Goal: Information Seeking & Learning: Learn about a topic

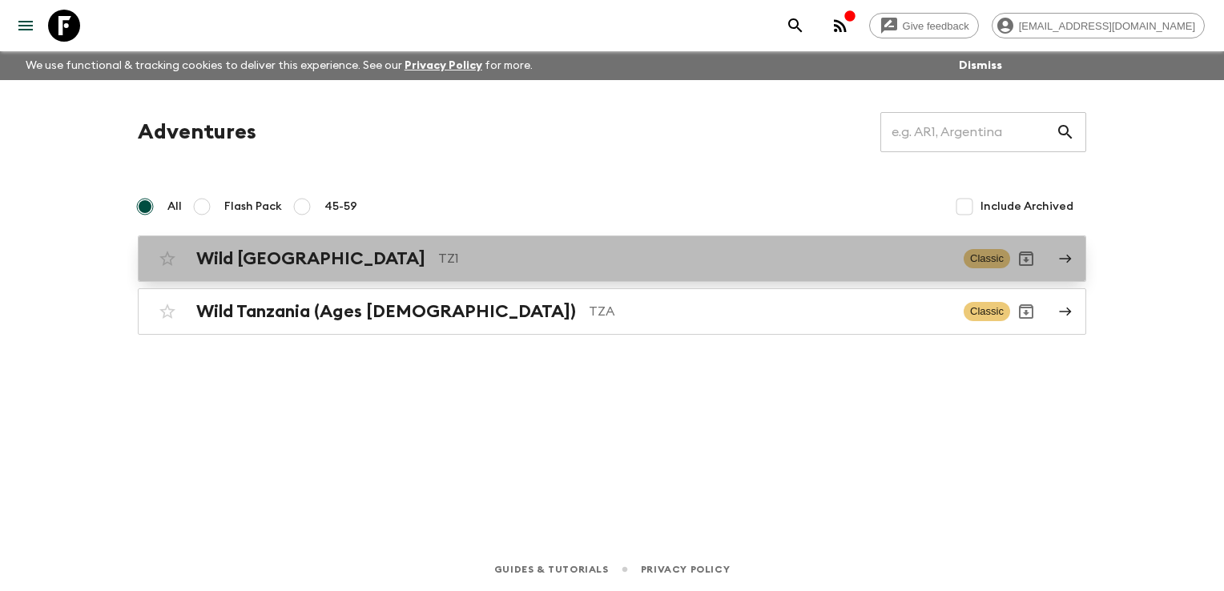
click at [269, 252] on h2 "Wild [GEOGRAPHIC_DATA]" at bounding box center [310, 258] width 229 height 21
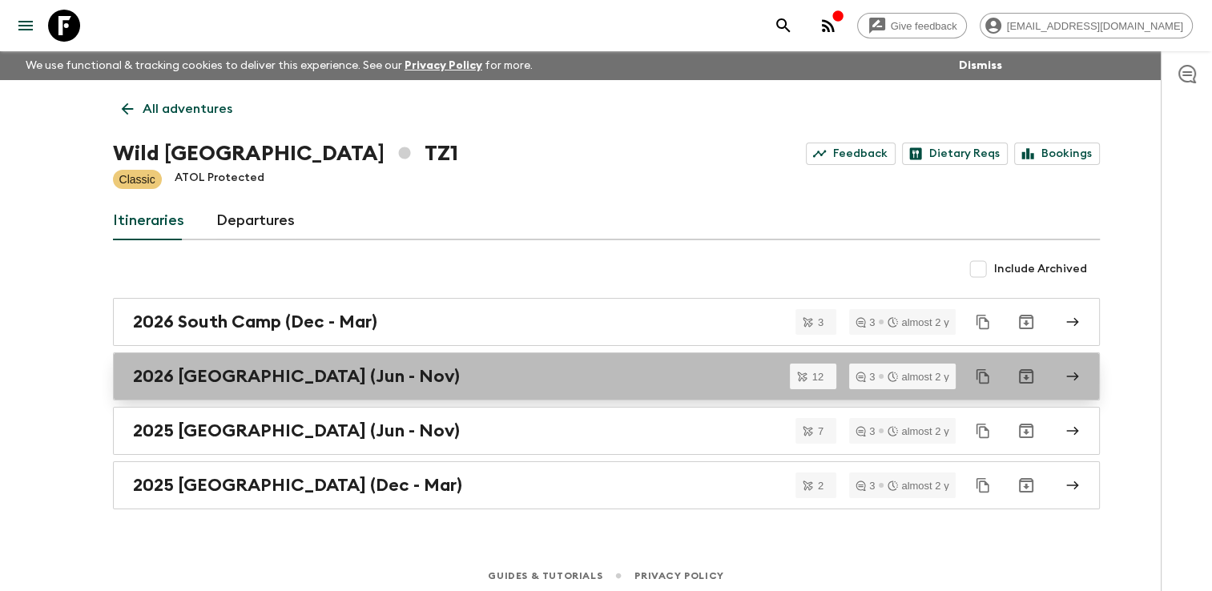
click at [227, 367] on h2 "2026 [GEOGRAPHIC_DATA] (Jun - Nov)" at bounding box center [296, 376] width 327 height 21
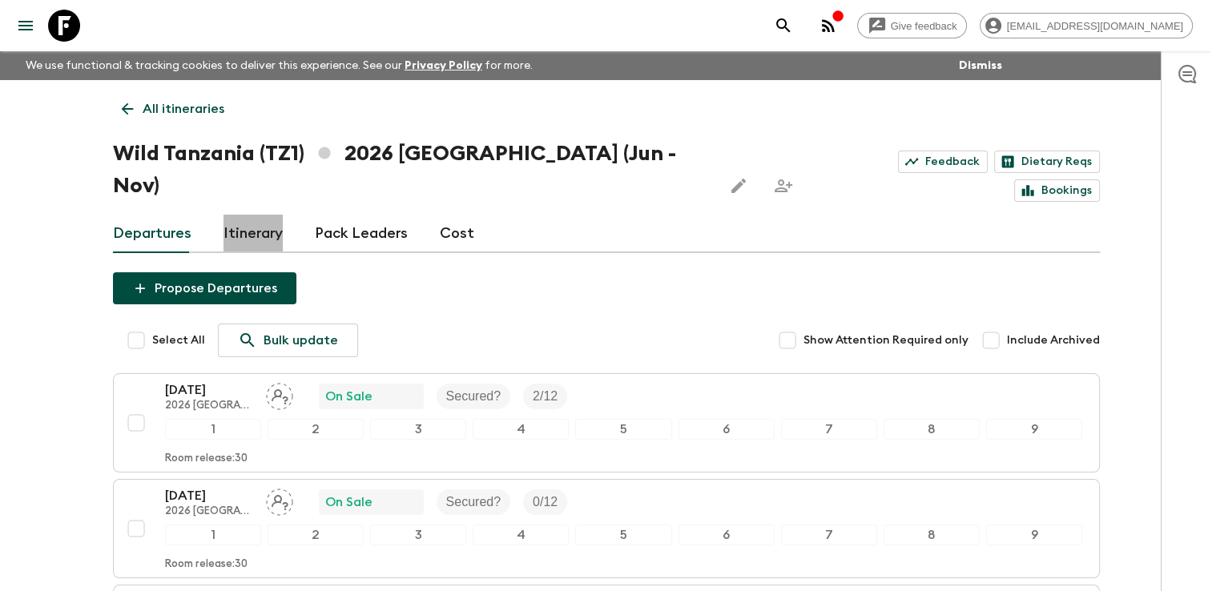
click at [250, 215] on link "Itinerary" at bounding box center [252, 234] width 59 height 38
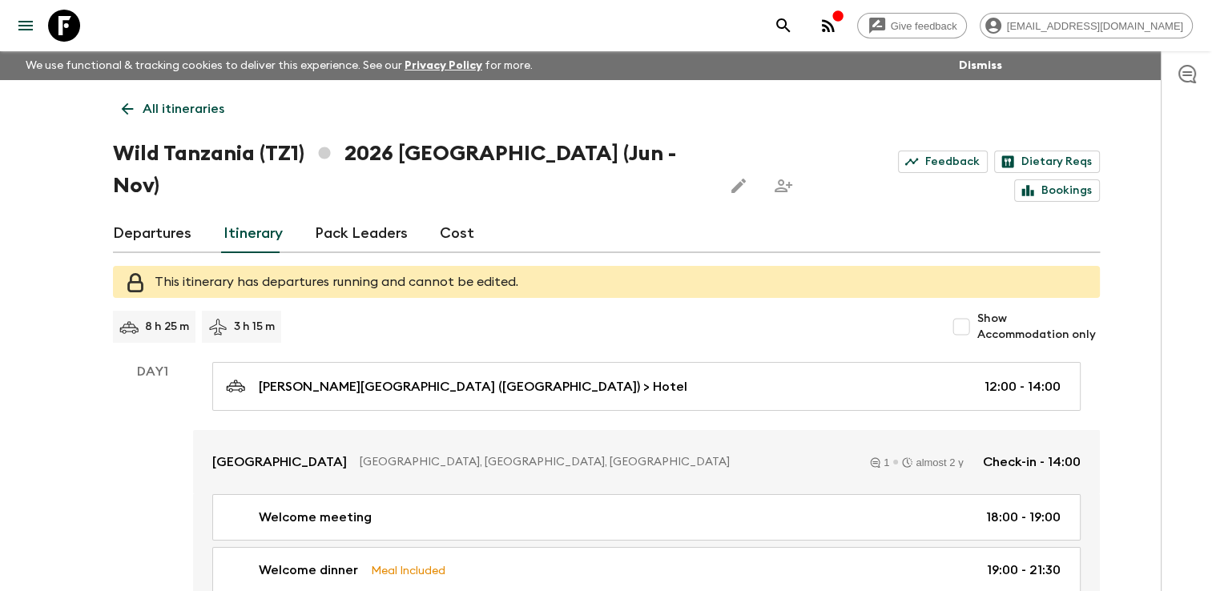
click at [355, 215] on link "Pack Leaders" at bounding box center [361, 234] width 93 height 38
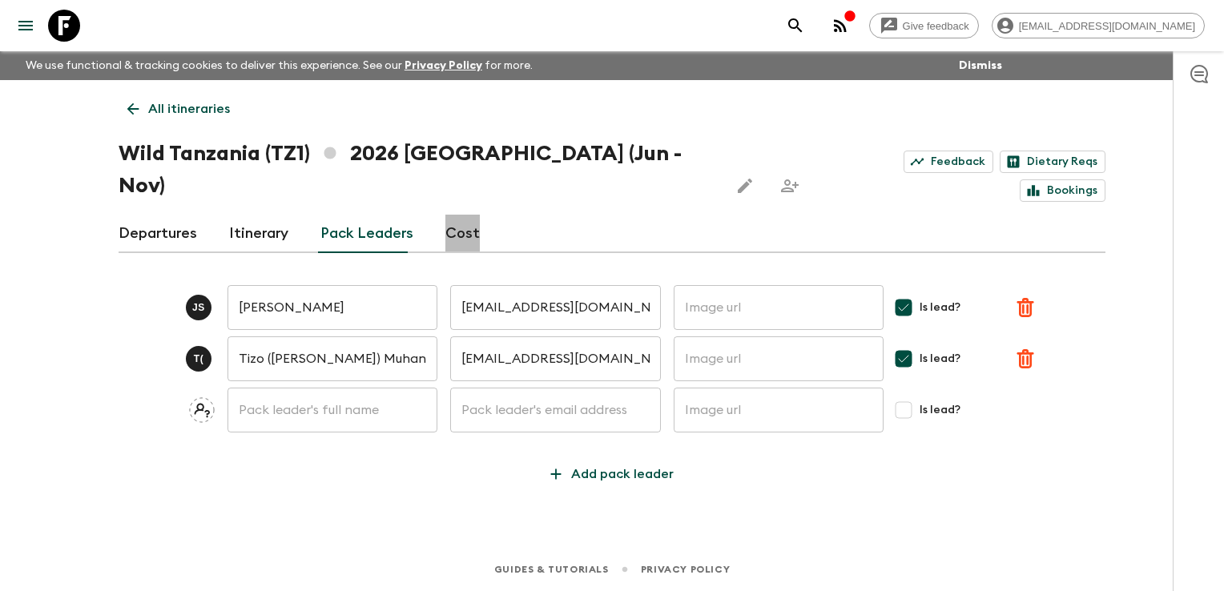
click at [463, 215] on link "Cost" at bounding box center [462, 234] width 34 height 38
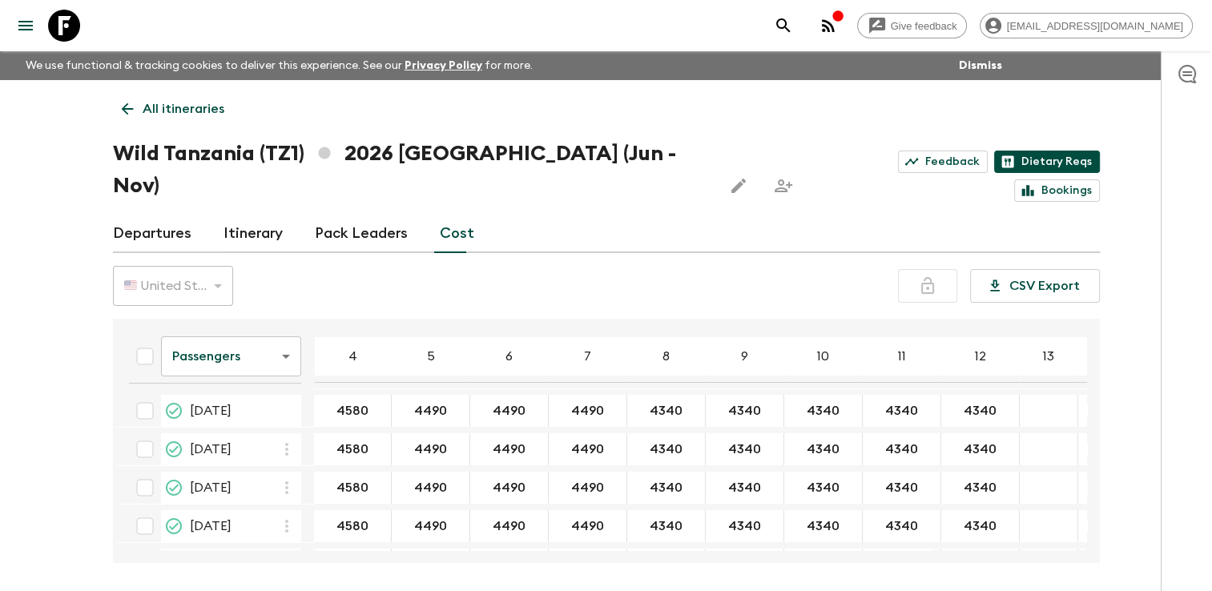
click at [994, 157] on link "Dietary Reqs" at bounding box center [1047, 162] width 106 height 22
click at [1043, 179] on link "Bookings" at bounding box center [1057, 190] width 86 height 22
click at [26, 18] on icon "menu" at bounding box center [25, 25] width 19 height 19
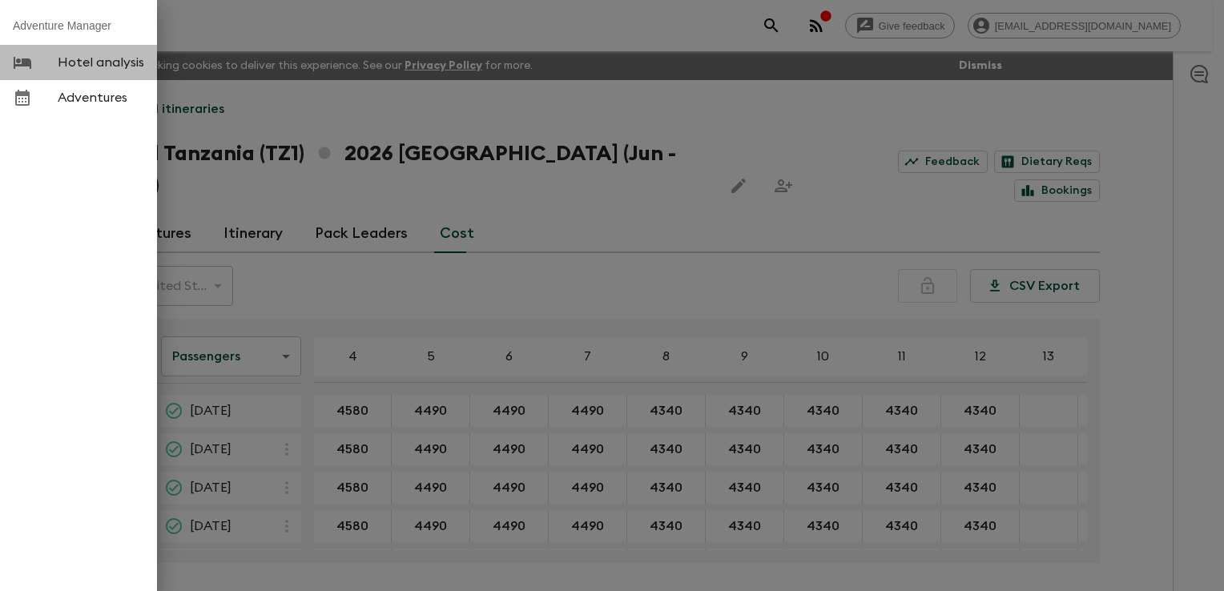
click at [70, 72] on link "Hotel analysis" at bounding box center [78, 62] width 157 height 35
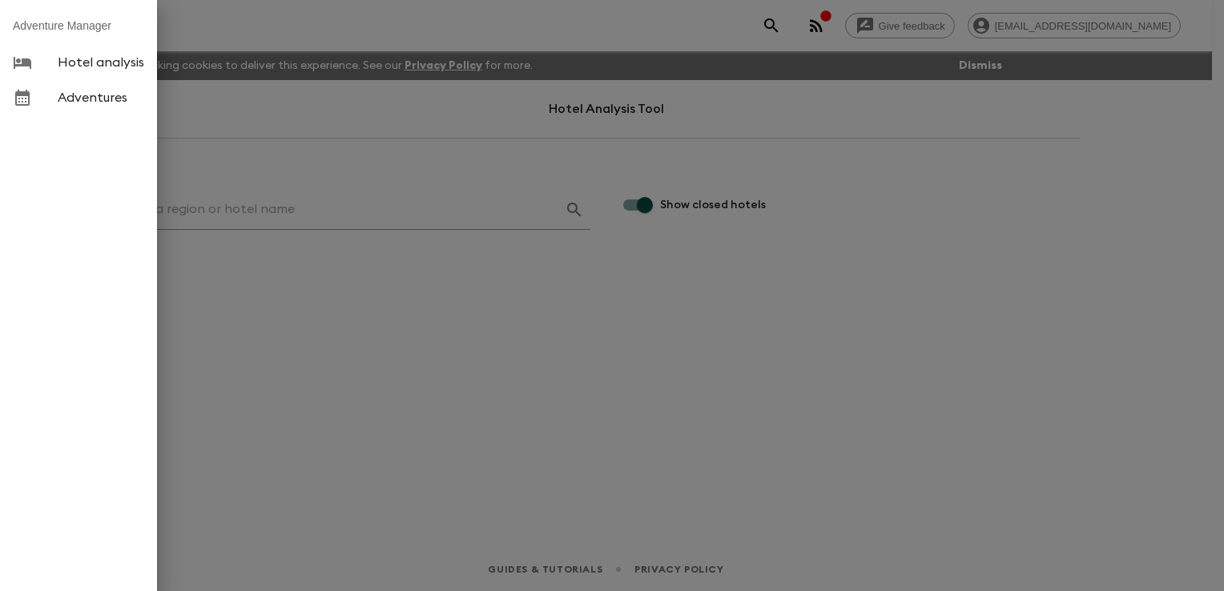
click at [342, 344] on div at bounding box center [612, 295] width 1224 height 591
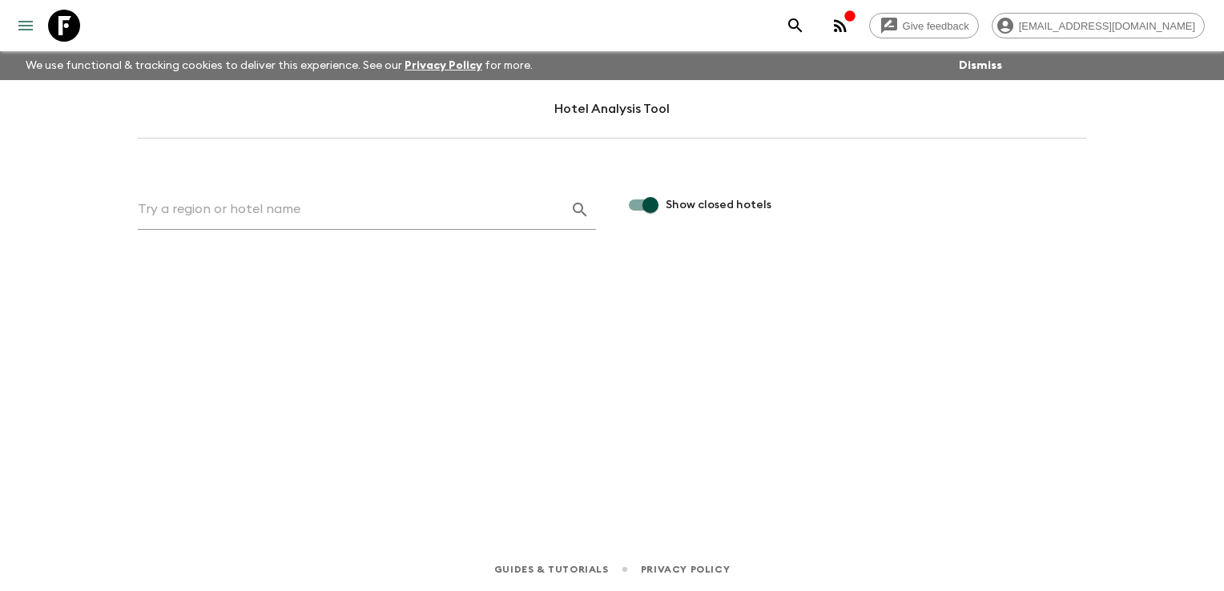
click at [26, 27] on icon "menu" at bounding box center [25, 25] width 19 height 19
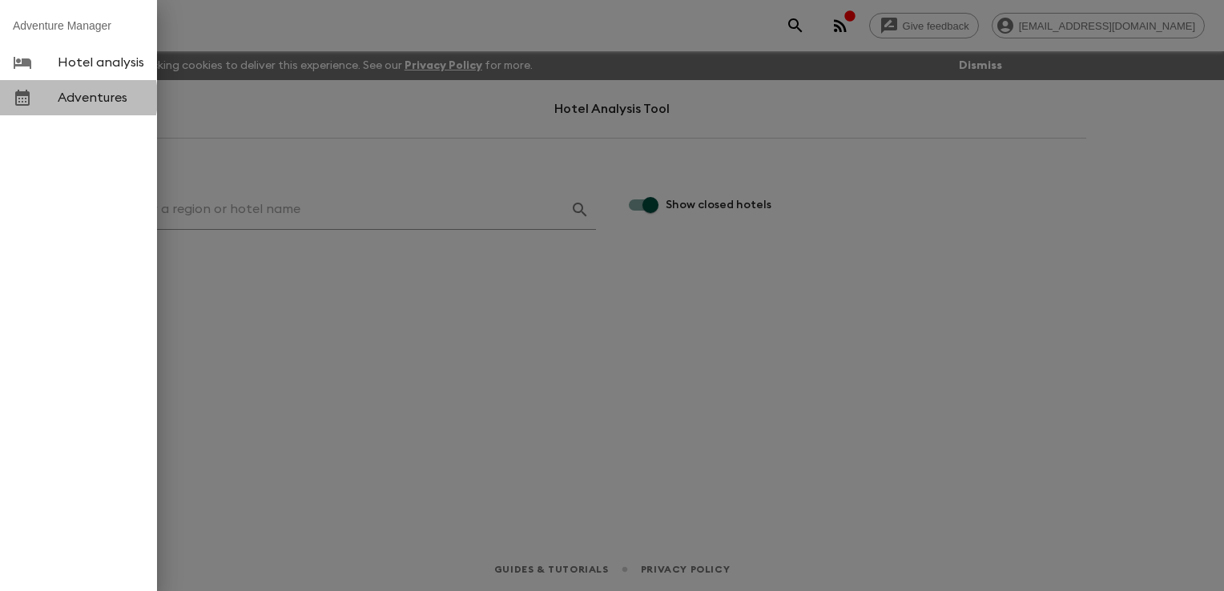
click at [64, 98] on span "Adventures" at bounding box center [101, 98] width 87 height 16
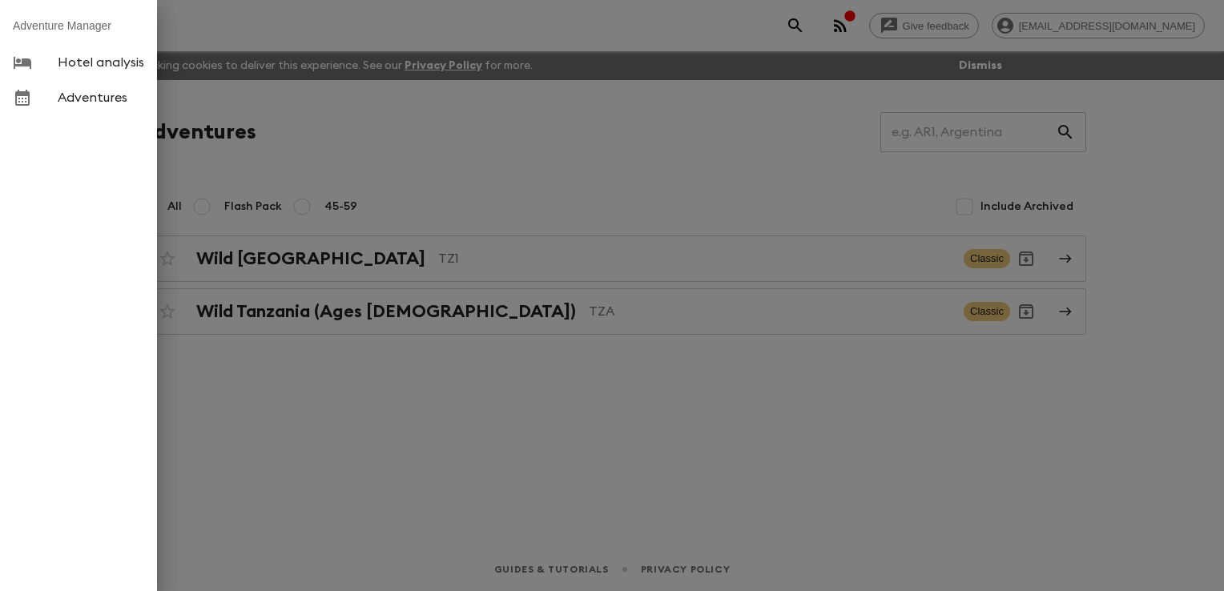
click at [243, 33] on div at bounding box center [612, 295] width 1224 height 591
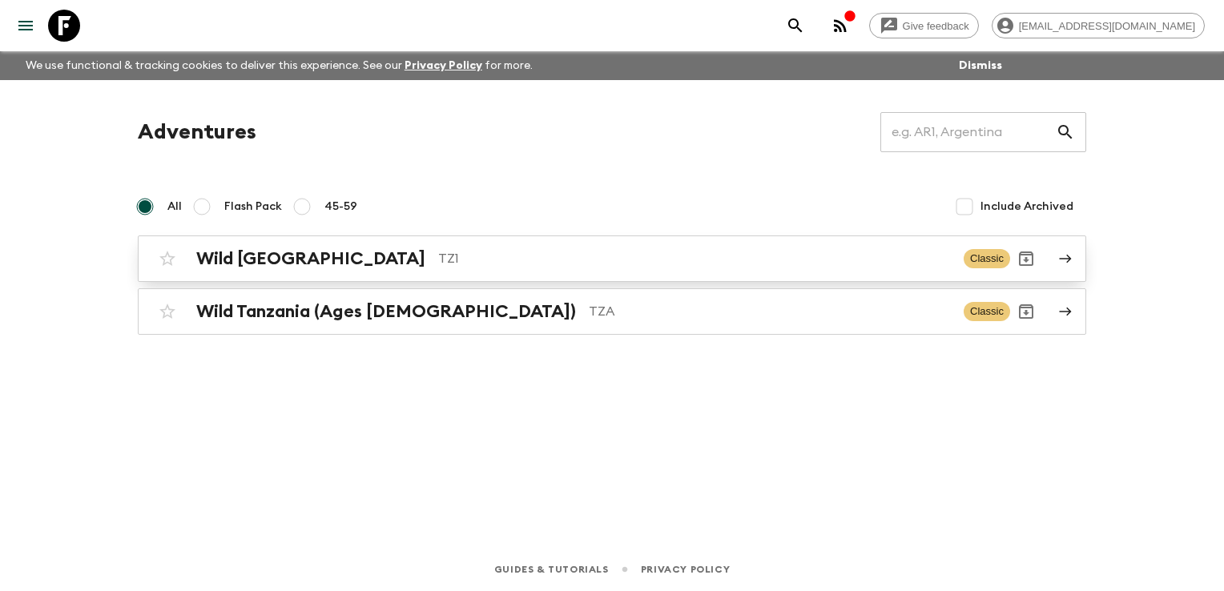
click at [299, 260] on h2 "Wild [GEOGRAPHIC_DATA]" at bounding box center [310, 258] width 229 height 21
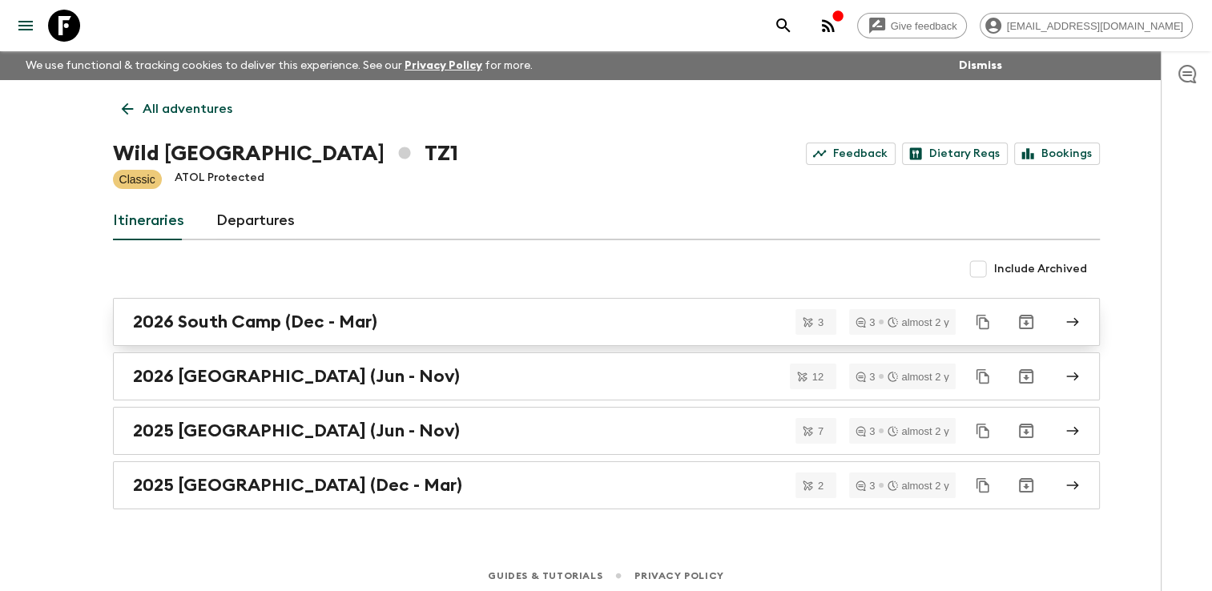
click at [1073, 312] on link "2026 South Camp (Dec - Mar)" at bounding box center [606, 322] width 987 height 48
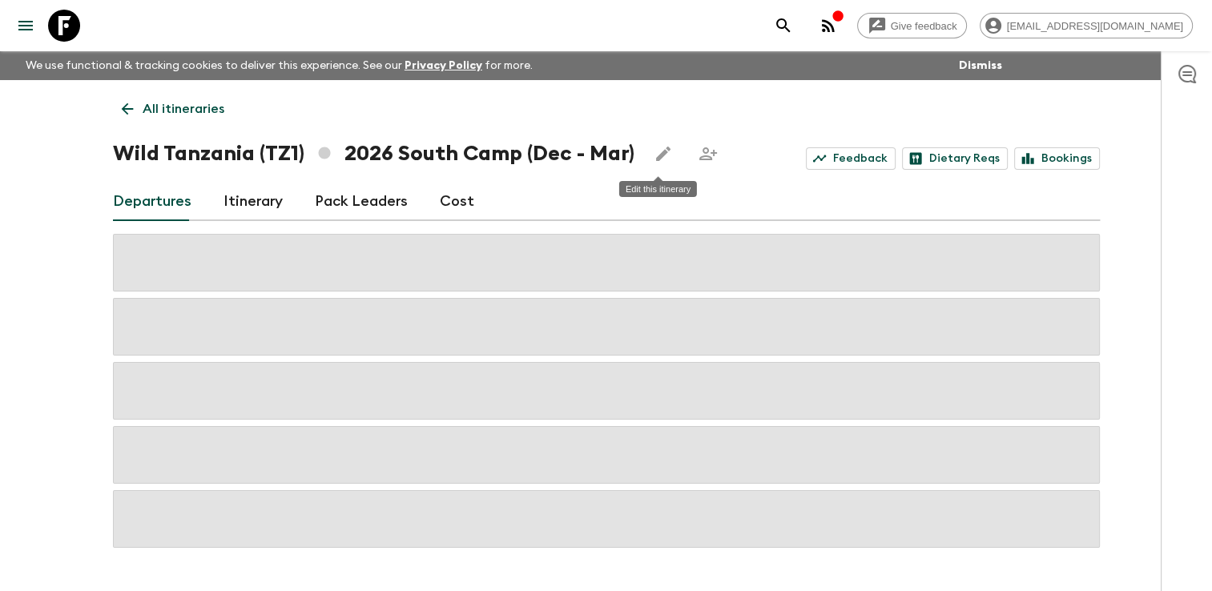
click at [661, 155] on icon "Edit this itinerary" at bounding box center [663, 153] width 19 height 19
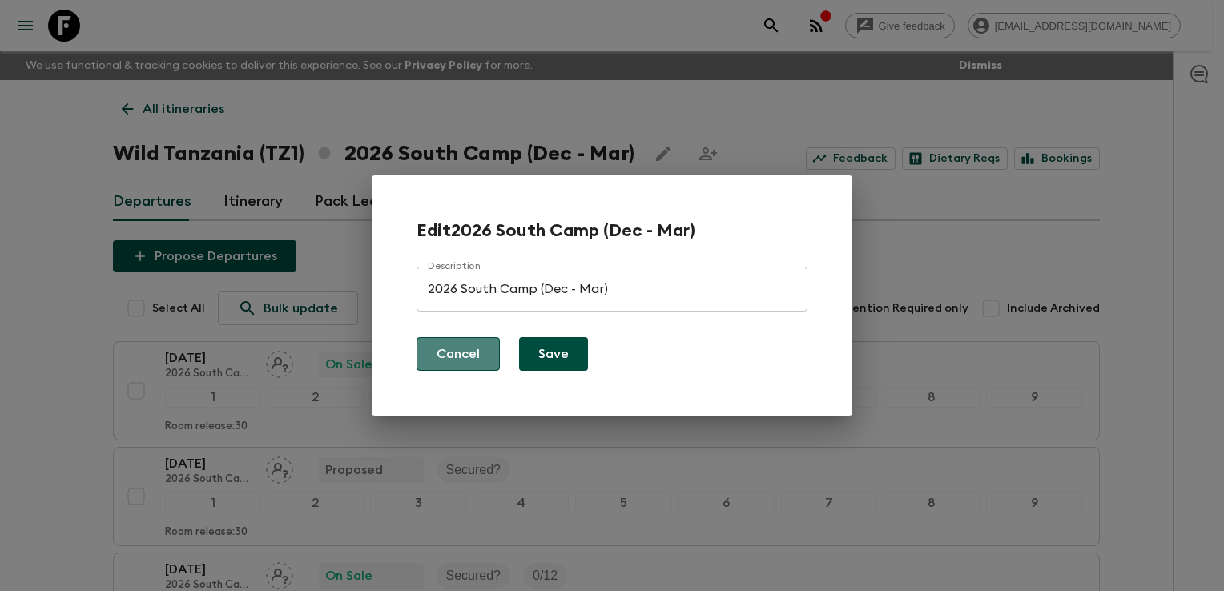
click at [449, 357] on button "Cancel" at bounding box center [457, 354] width 83 height 34
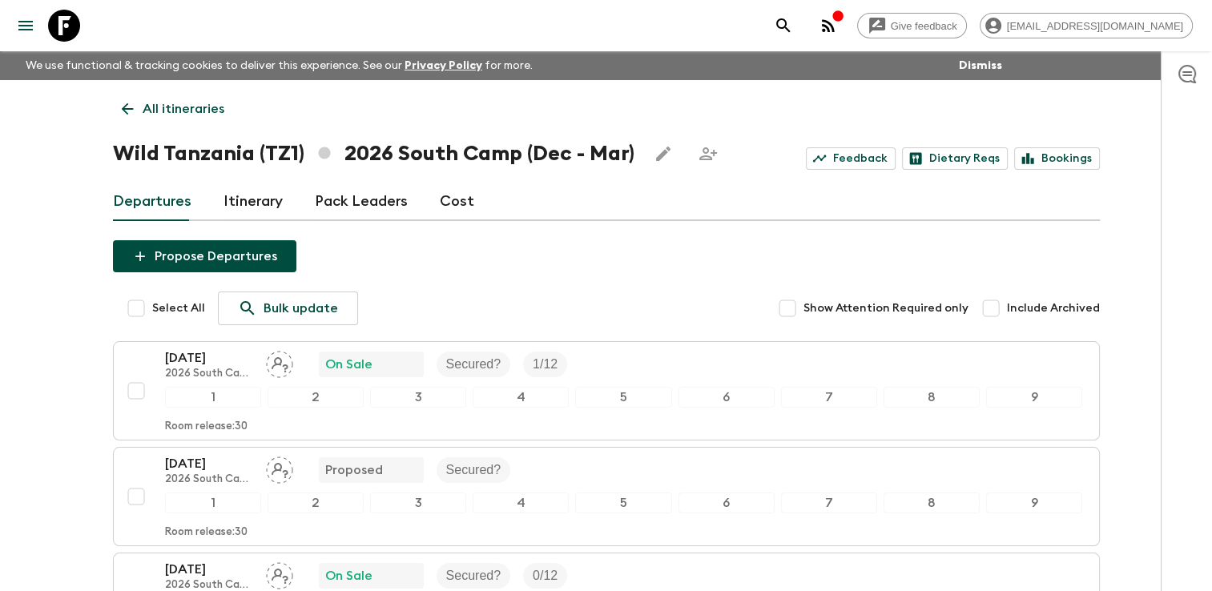
click at [793, 309] on input "Show Attention Required only" at bounding box center [787, 308] width 32 height 32
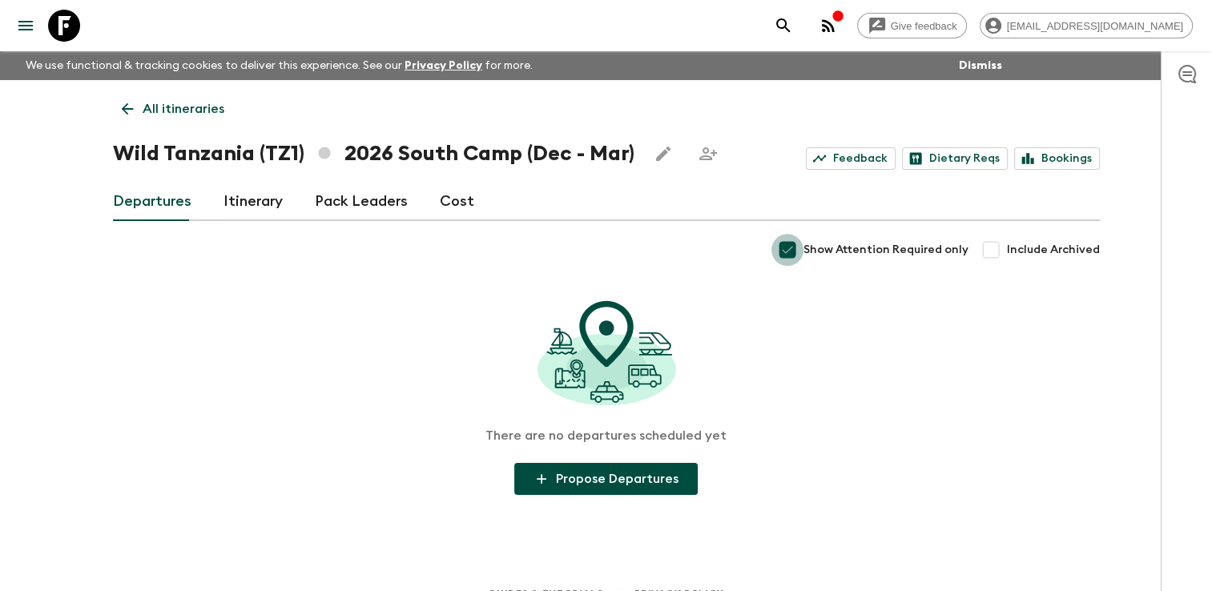
click at [801, 245] on input "Show Attention Required only" at bounding box center [787, 250] width 32 height 32
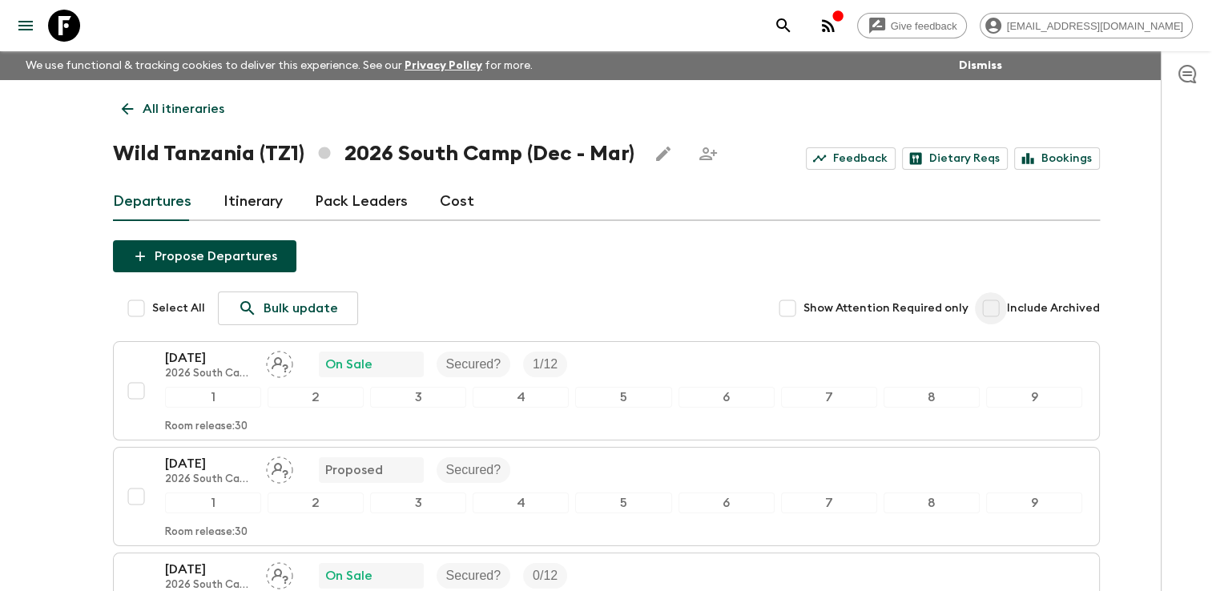
click at [1000, 308] on input "Include Archived" at bounding box center [991, 308] width 32 height 32
click at [992, 309] on input "Include Archived" at bounding box center [991, 308] width 32 height 32
checkbox input "false"
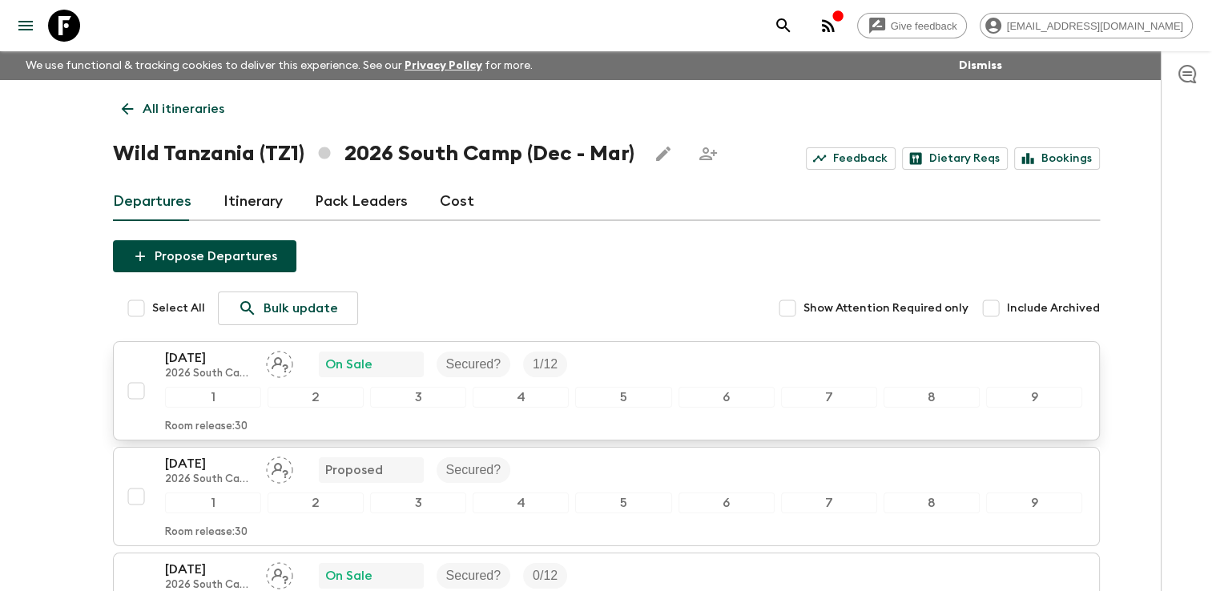
click at [196, 376] on p "2026 South Camp (Dec - Mar)" at bounding box center [209, 374] width 88 height 13
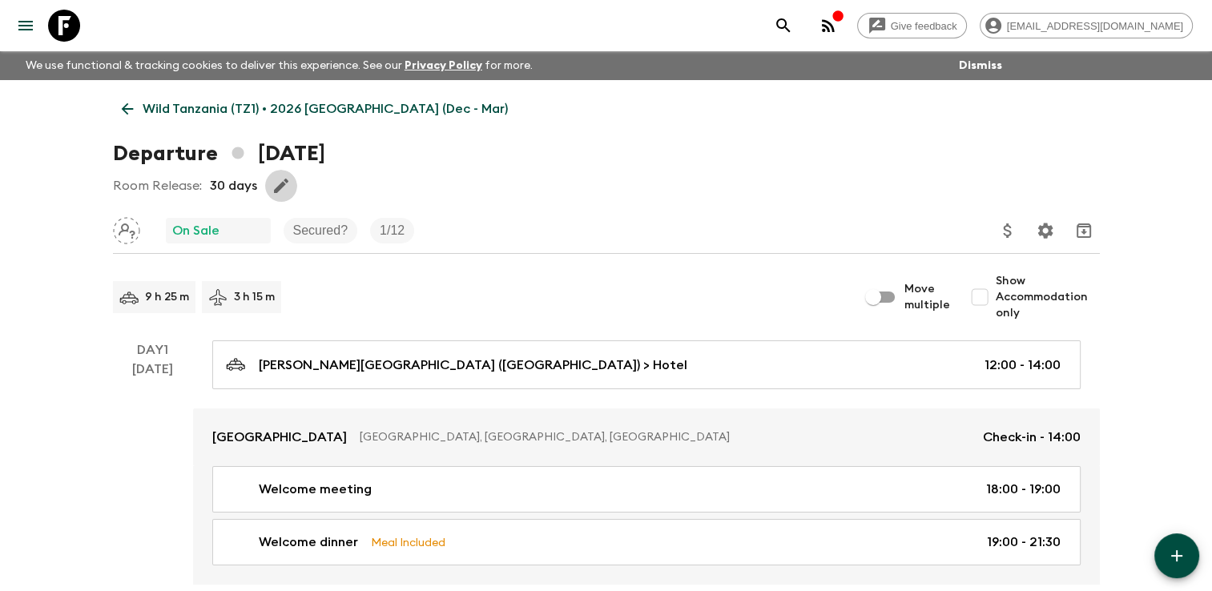
click at [284, 187] on icon "button" at bounding box center [281, 185] width 19 height 19
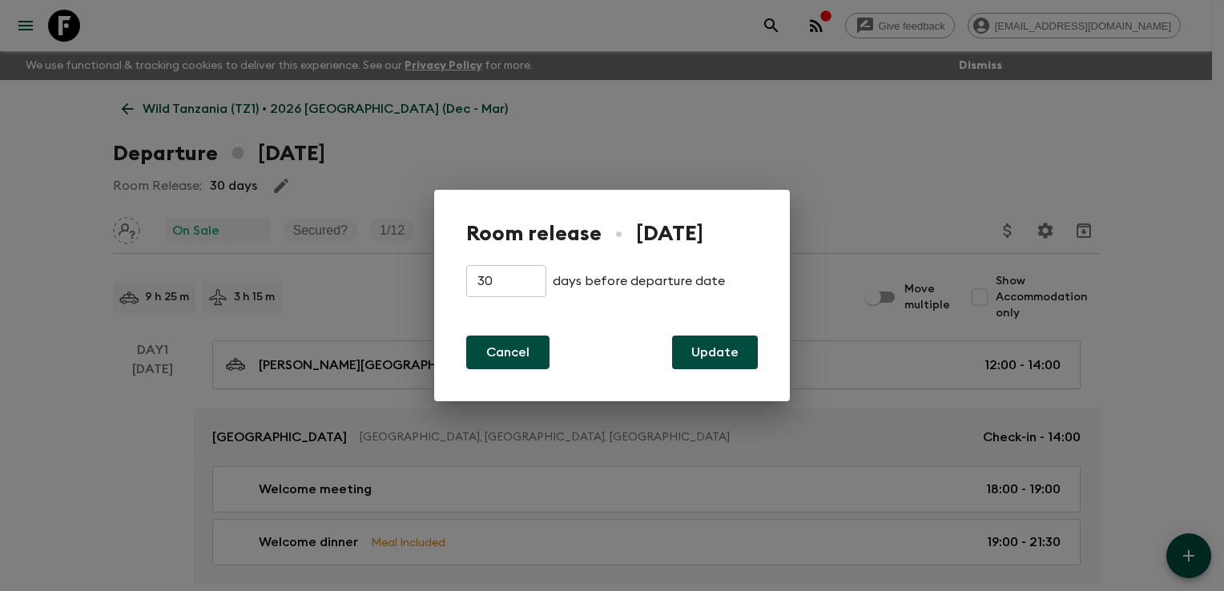
click at [497, 356] on button "Cancel" at bounding box center [507, 353] width 83 height 34
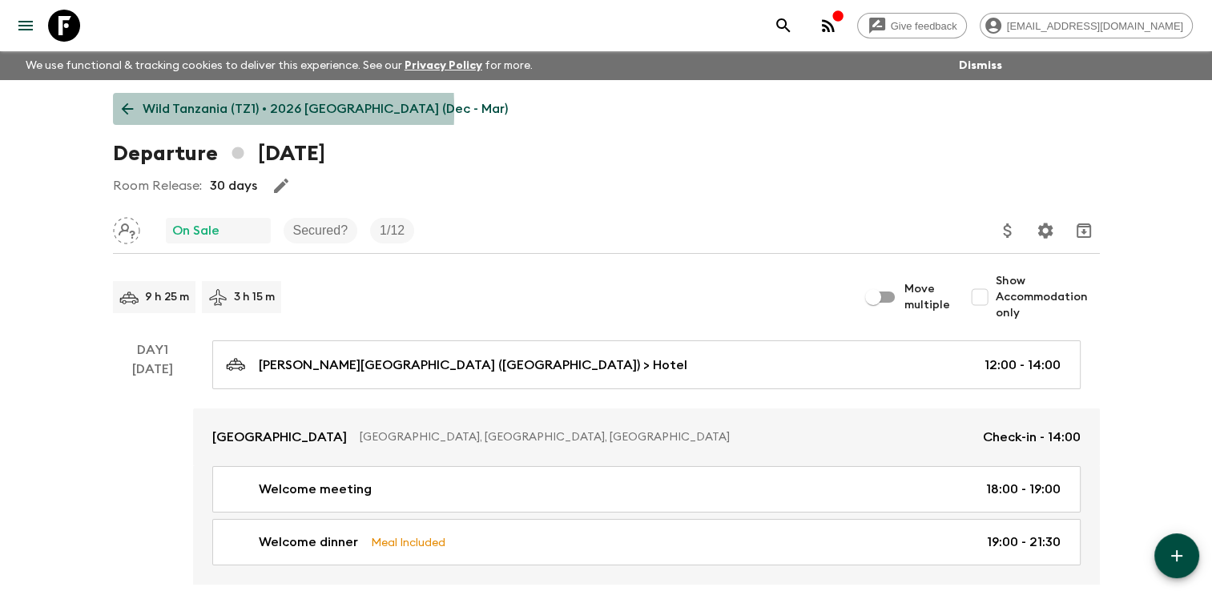
click at [127, 110] on icon at bounding box center [128, 109] width 18 height 18
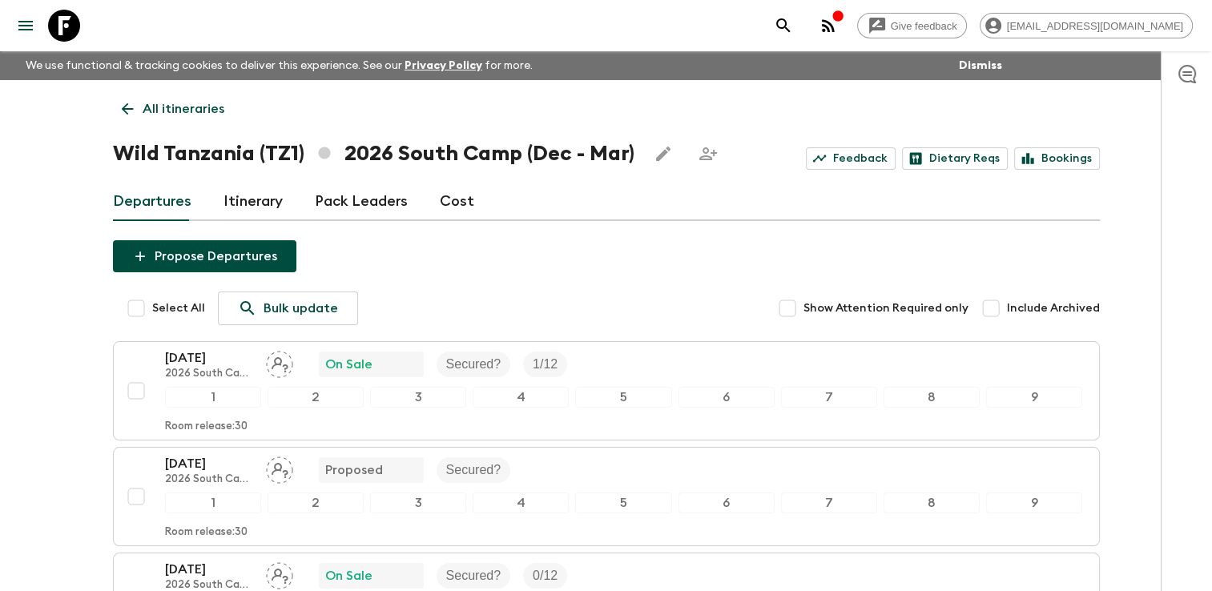
click at [125, 110] on icon at bounding box center [128, 109] width 18 height 18
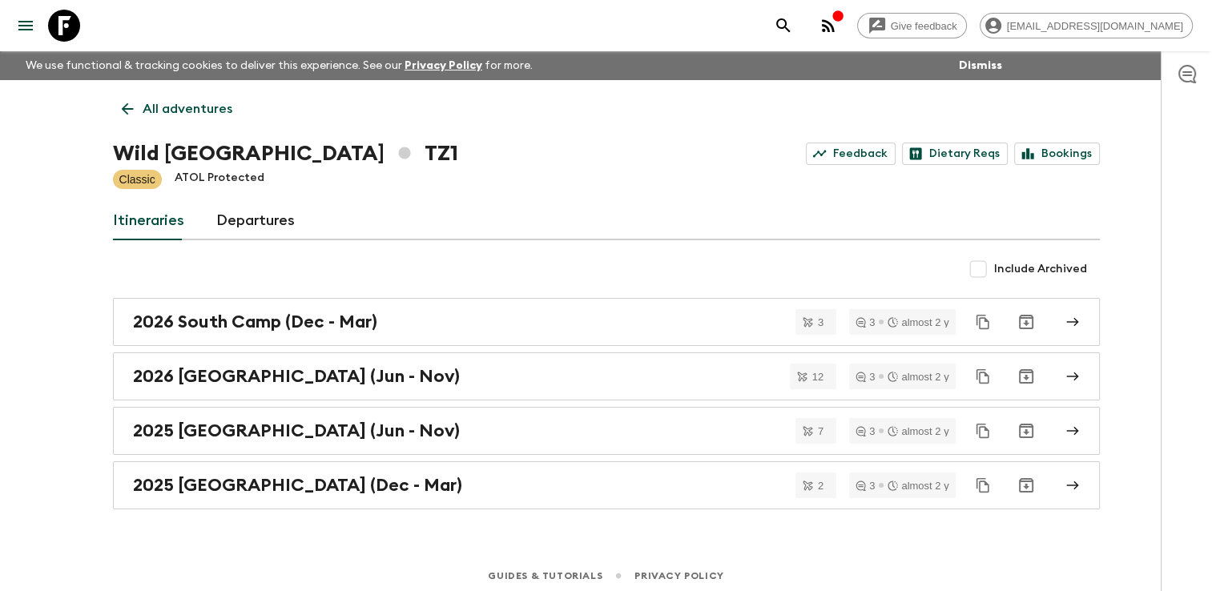
click at [398, 156] on icon at bounding box center [404, 153] width 12 height 12
click at [398, 153] on icon at bounding box center [404, 153] width 12 height 12
click at [230, 181] on p "ATOL Protected" at bounding box center [220, 179] width 90 height 19
